Goal: Find specific page/section: Find specific page/section

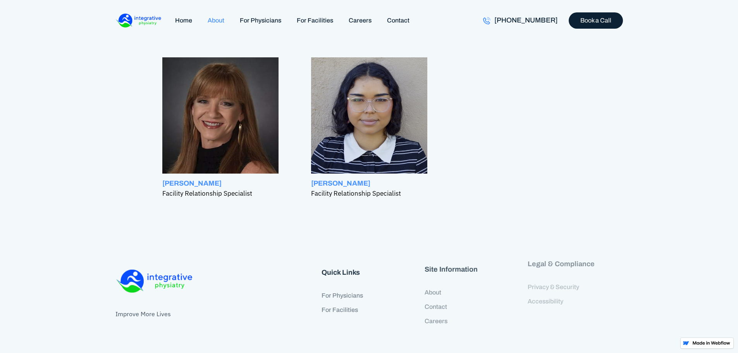
scroll to position [922, 0]
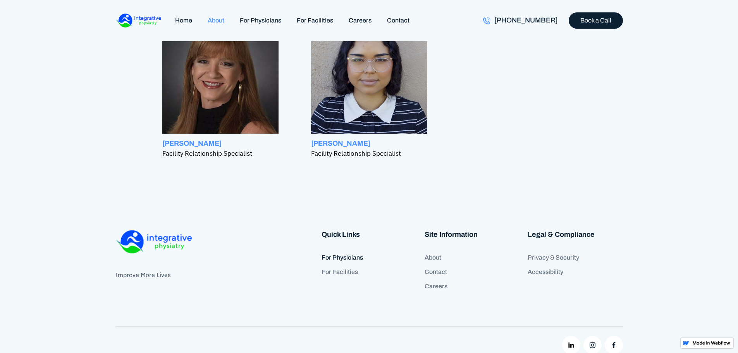
click at [322, 251] on link "For Physicians" at bounding box center [369, 258] width 95 height 14
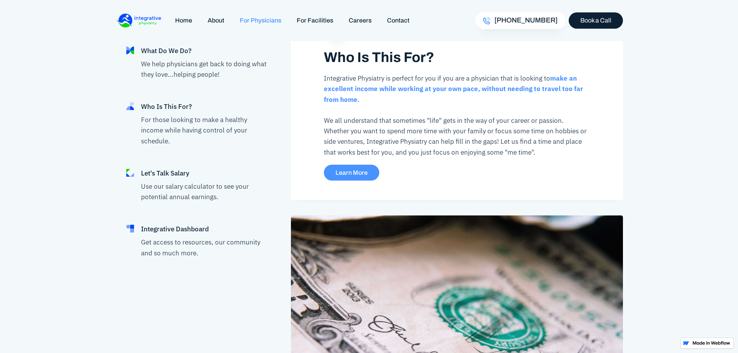
scroll to position [852, 0]
